Goal: Information Seeking & Learning: Find specific fact

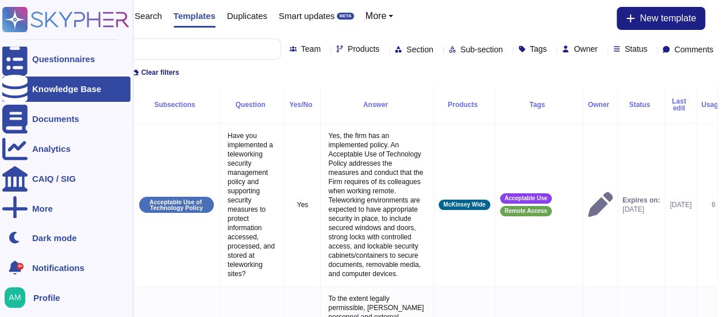
click at [18, 85] on icon at bounding box center [14, 89] width 25 height 29
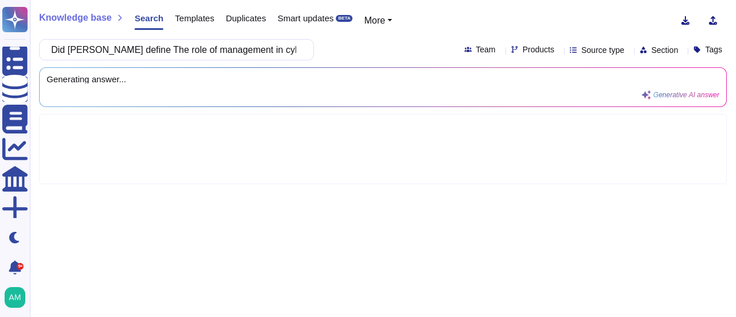
scroll to position [0, 16]
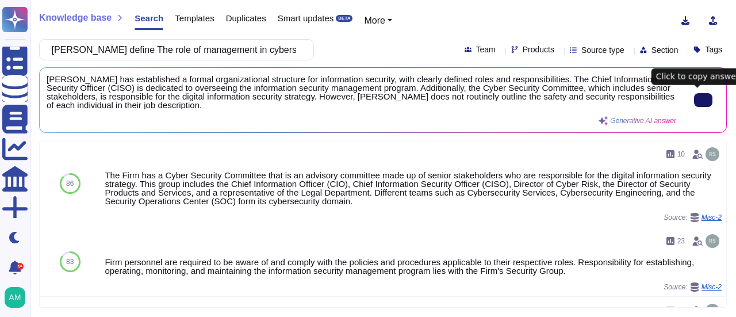
type input "Did [PERSON_NAME] define The role of management in cybersecurity"
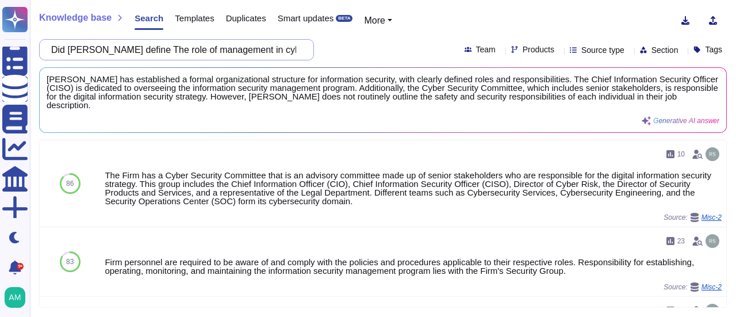
click at [156, 46] on input "Did [PERSON_NAME] define The role of management in cybersecurity" at bounding box center [173, 50] width 256 height 20
paste input "role of the responsible department"
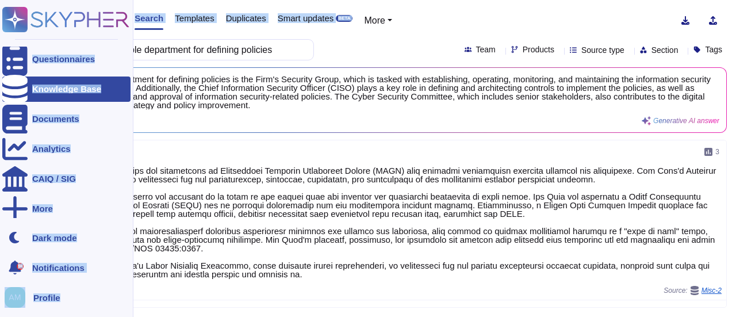
drag, startPoint x: 304, startPoint y: 45, endPoint x: 1, endPoint y: 9, distance: 305.3
click at [1, 9] on div "Questionnaires Knowledge Base Documents Analytics CAIQ / SIG More Dark mode 9+ …" at bounding box center [368, 158] width 736 height 317
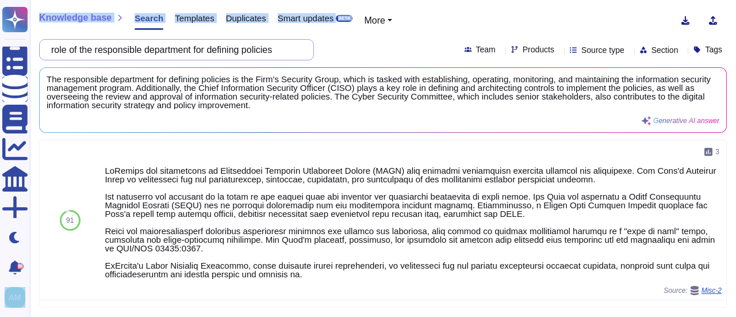
click at [246, 44] on input "role of the responsible department for defining policies" at bounding box center [173, 50] width 256 height 20
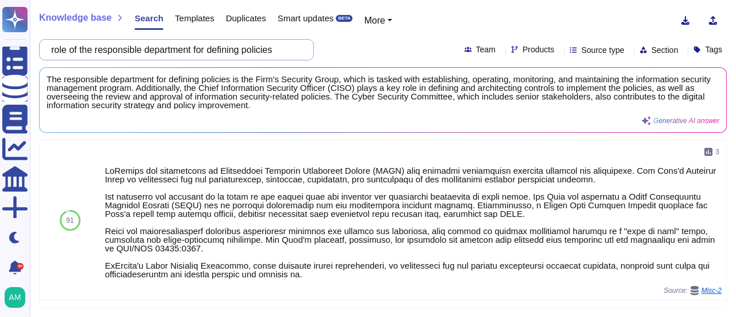
click at [246, 44] on input "role of the responsible department for defining policies" at bounding box center [173, 50] width 256 height 20
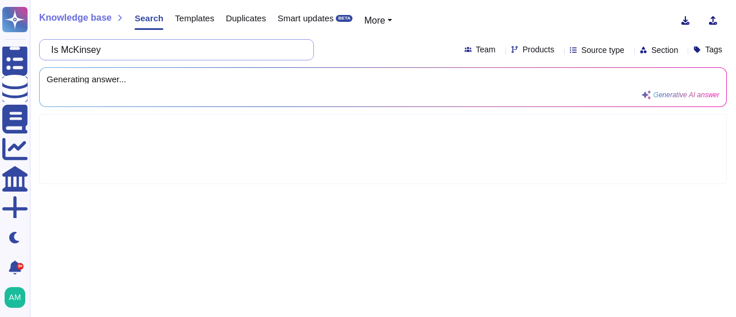
paste input "Conducting inspections related to data management and security measures existen…"
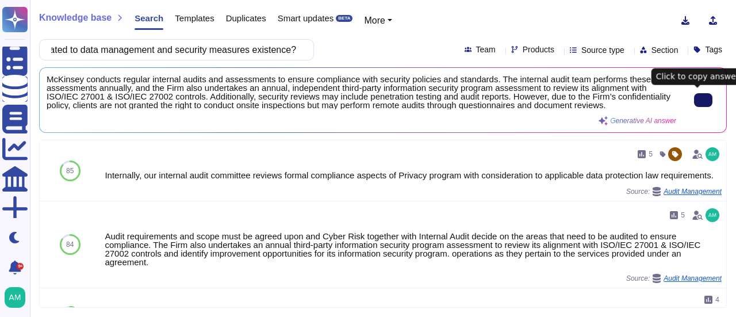
click at [703, 100] on icon at bounding box center [703, 100] width 0 height 0
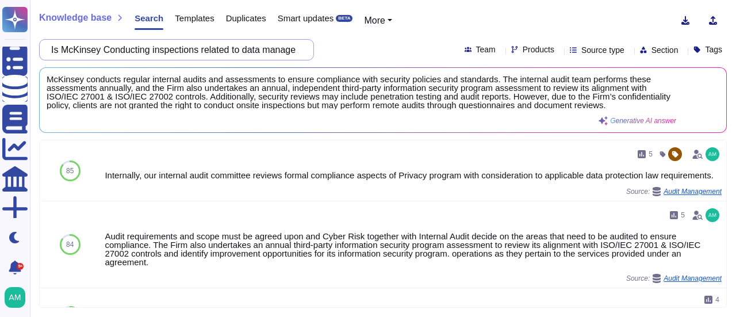
click at [191, 55] on input "Is McKinsey Conducting inspections related to data management and security meas…" at bounding box center [173, 50] width 256 height 20
click at [163, 48] on input "Is McKinsey Conducting inspections related to data management and security meas…" at bounding box center [173, 50] width 256 height 20
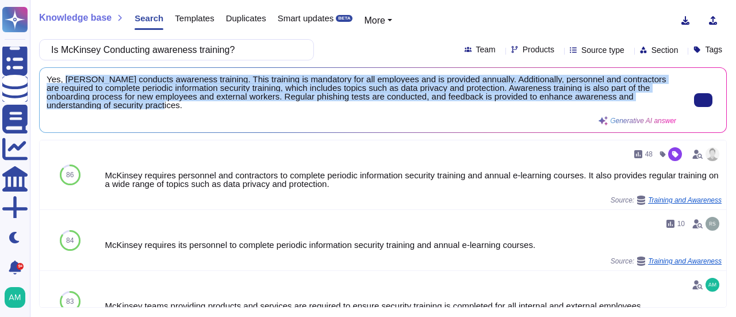
scroll to position [1, 0]
drag, startPoint x: 63, startPoint y: 78, endPoint x: 186, endPoint y: 106, distance: 126.3
click at [186, 106] on span "Yes, [PERSON_NAME] conducts awareness training. This training is mandatory for …" at bounding box center [362, 92] width 630 height 35
copy span "McKinsey conducts awareness training. This training is mandatory for all employ…"
click at [335, 98] on span "Yes, [PERSON_NAME] conducts awareness training. This training is mandatory for …" at bounding box center [362, 92] width 630 height 35
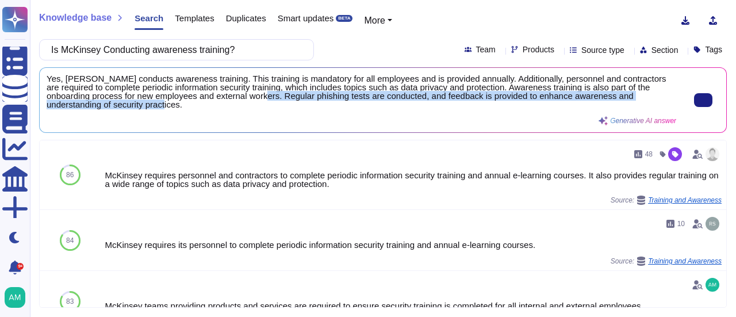
drag, startPoint x: 285, startPoint y: 95, endPoint x: 286, endPoint y: 102, distance: 6.6
click at [286, 102] on span "Yes, [PERSON_NAME] conducts awareness training. This training is mandatory for …" at bounding box center [362, 92] width 630 height 35
copy span "Regular phishing tests are conducted, and feedback is provided to enhance aware…"
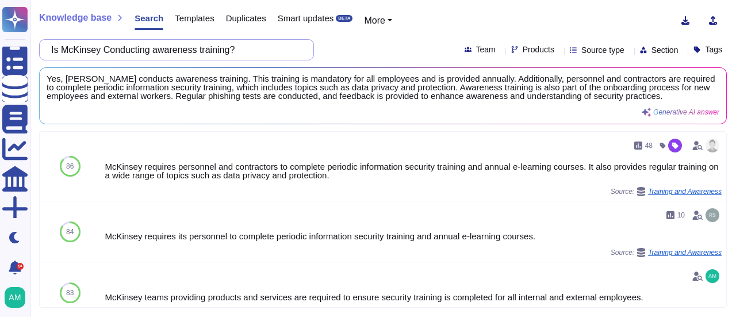
drag, startPoint x: 163, startPoint y: 51, endPoint x: 237, endPoint y: 48, distance: 74.2
click at [237, 48] on input "Is McKinsey Conducting awareness training?" at bounding box center [173, 50] width 256 height 20
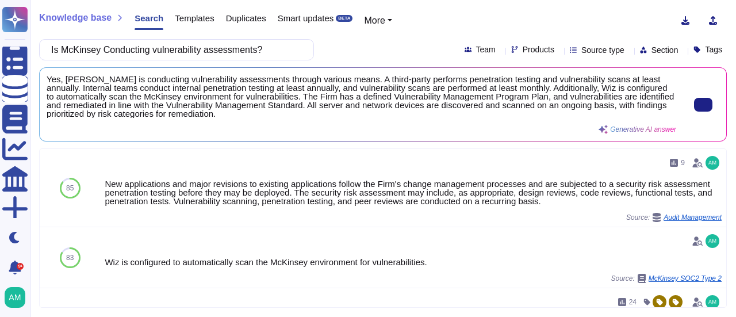
type input "Is McKinsey Conducting vulnerability assessments?"
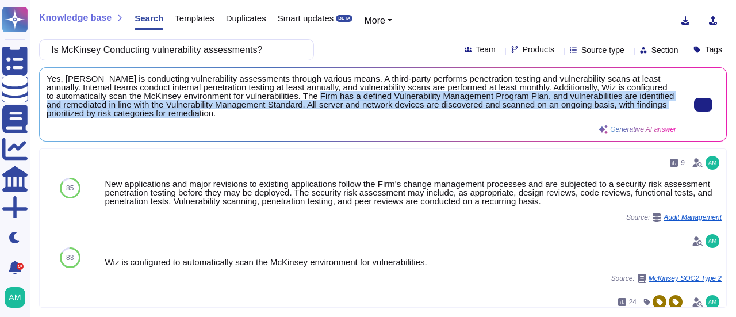
drag, startPoint x: 329, startPoint y: 94, endPoint x: 355, endPoint y: 117, distance: 35.1
click at [355, 117] on span "Yes, [PERSON_NAME] is conducting vulnerability assessments through various mean…" at bounding box center [362, 96] width 630 height 43
copy span "has a defined Vulnerability Management Program Plan, and vulnerabilities are id…"
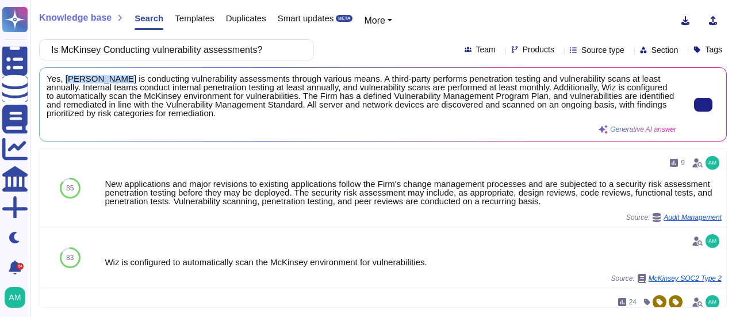
scroll to position [0, 0]
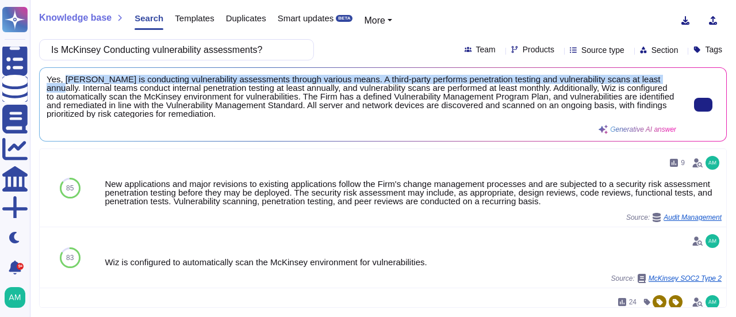
drag, startPoint x: 65, startPoint y: 75, endPoint x: 662, endPoint y: 83, distance: 597.0
click at [662, 83] on span "Yes, [PERSON_NAME] is conducting vulnerability assessments through various mean…" at bounding box center [362, 96] width 630 height 43
copy span "McKinsey is conducting vulnerability assessments through various means. A third…"
